Goal: Use online tool/utility: Use online tool/utility

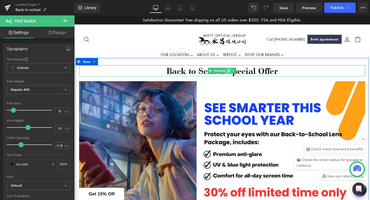
click at [239, 75] on link at bounding box center [236, 73] width 5 height 6
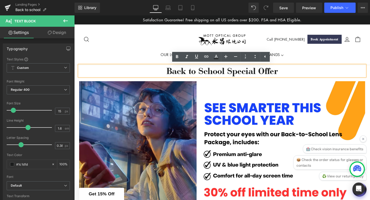
click at [248, 75] on h1 "Back to School Special Offer" at bounding box center [229, 74] width 301 height 12
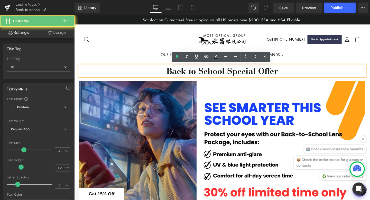
click at [255, 74] on h1 "Back to School Special Offer" at bounding box center [229, 74] width 301 height 12
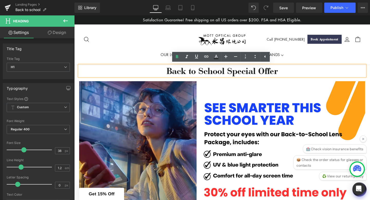
click at [292, 74] on h1 "Back to School Special Offer" at bounding box center [229, 74] width 301 height 12
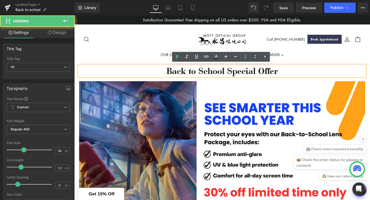
click at [158, 73] on h1 "Back to School Special Offer" at bounding box center [229, 74] width 301 height 12
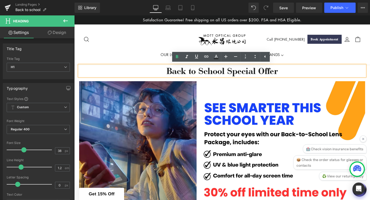
click at [219, 76] on h1 "Back to School Special Offer" at bounding box center [229, 74] width 301 height 12
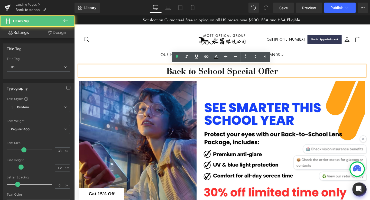
click at [291, 70] on h1 "Back to School Special Offer" at bounding box center [229, 74] width 301 height 12
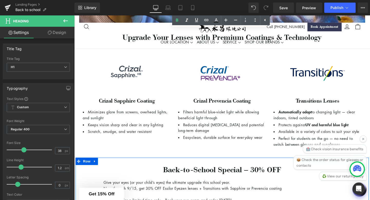
scroll to position [387, 0]
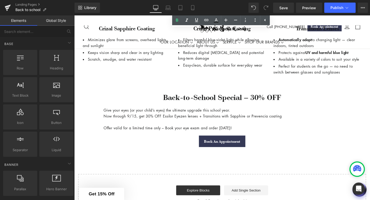
scroll to position [493, 0]
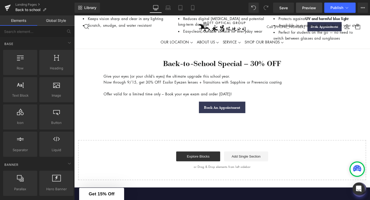
click at [312, 7] on span "Preview" at bounding box center [310, 7] width 14 height 5
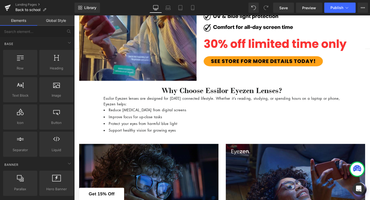
scroll to position [116, 0]
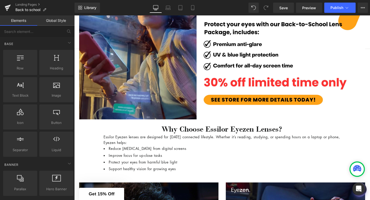
click at [158, 149] on div "Essilor Eyezen lenses are designed for [DATE] connected lifestyle. Whether it’s…" at bounding box center [230, 146] width 250 height 12
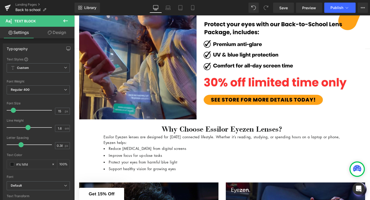
click at [58, 33] on link "Design" at bounding box center [56, 33] width 37 height 12
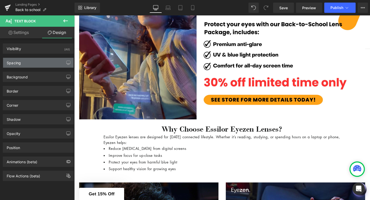
click at [45, 64] on div "Spacing" at bounding box center [38, 63] width 70 height 10
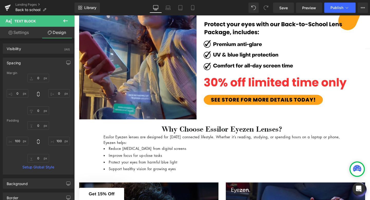
type input "0"
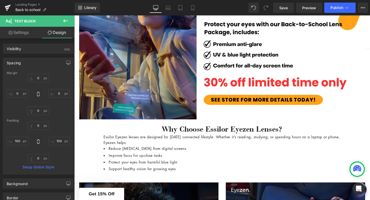
type input "100"
type input "0"
type input "100"
click at [35, 127] on input "0" at bounding box center [39, 125] width 22 height 8
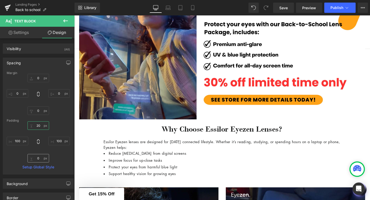
type input "20"
click at [36, 158] on input "0" at bounding box center [39, 158] width 22 height 8
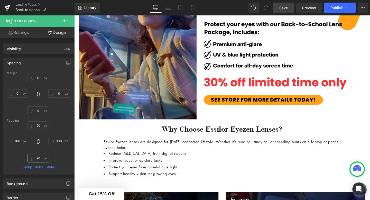
type input "20"
click at [287, 7] on span "Save" at bounding box center [284, 7] width 8 height 5
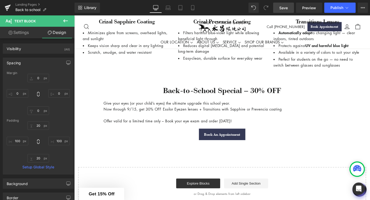
scroll to position [490, 0]
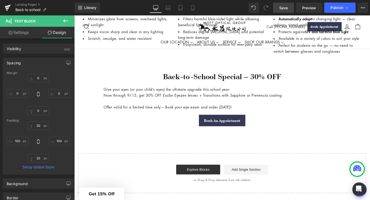
click at [173, 102] on p "Now through 9/15, get 30% OFF Essilor Eyezen lenses + Transitions with Sapphire…" at bounding box center [230, 99] width 250 height 6
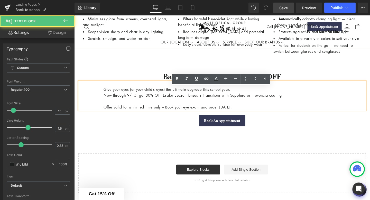
click at [258, 115] on p "Offer valid for a limited time only – Book your eye exam and order [DATE]!" at bounding box center [230, 112] width 250 height 6
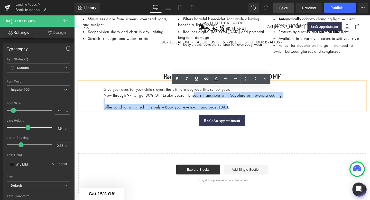
drag, startPoint x: 204, startPoint y: 104, endPoint x: 240, endPoint y: 118, distance: 38.6
click at [241, 115] on div "Give your eyes (or your child’s eyes) the ultimate upgrade this school year. No…" at bounding box center [229, 100] width 301 height 30
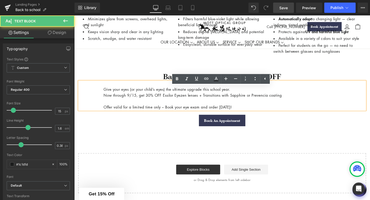
click at [268, 115] on p "Offer valid for a limited time only – Book your eye exam and order [DATE]!" at bounding box center [230, 112] width 250 height 6
